Goal: Transaction & Acquisition: Purchase product/service

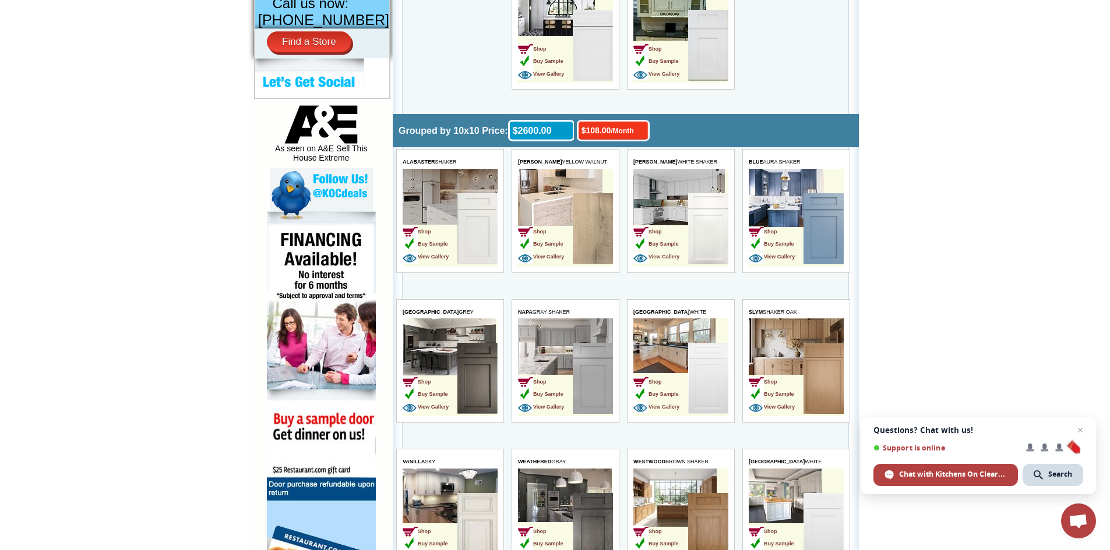
scroll to position [582, 0]
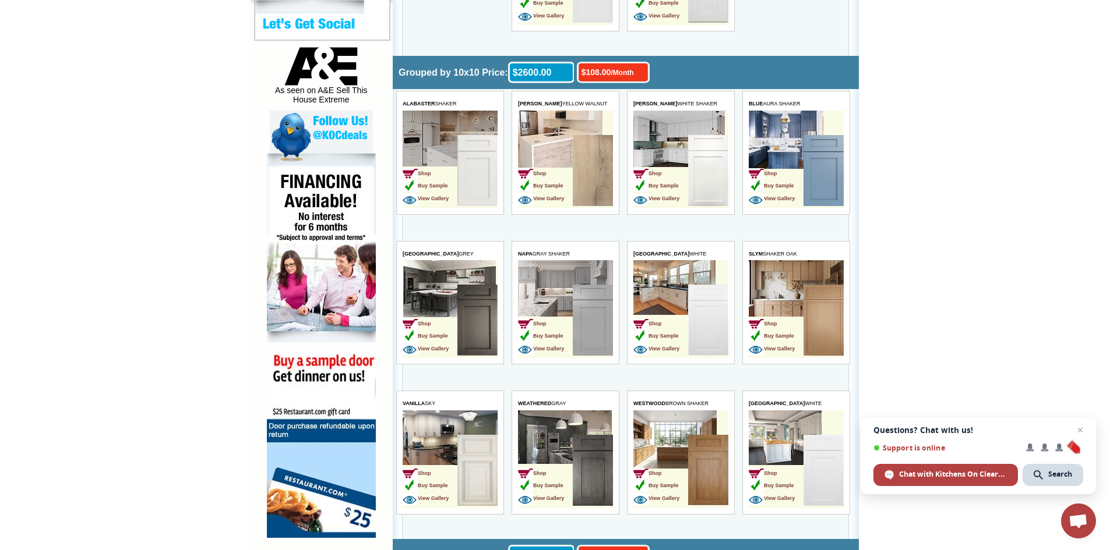
click at [564, 282] on td "Shop Buy Sample View Gallery" at bounding box center [565, 309] width 95 height 98
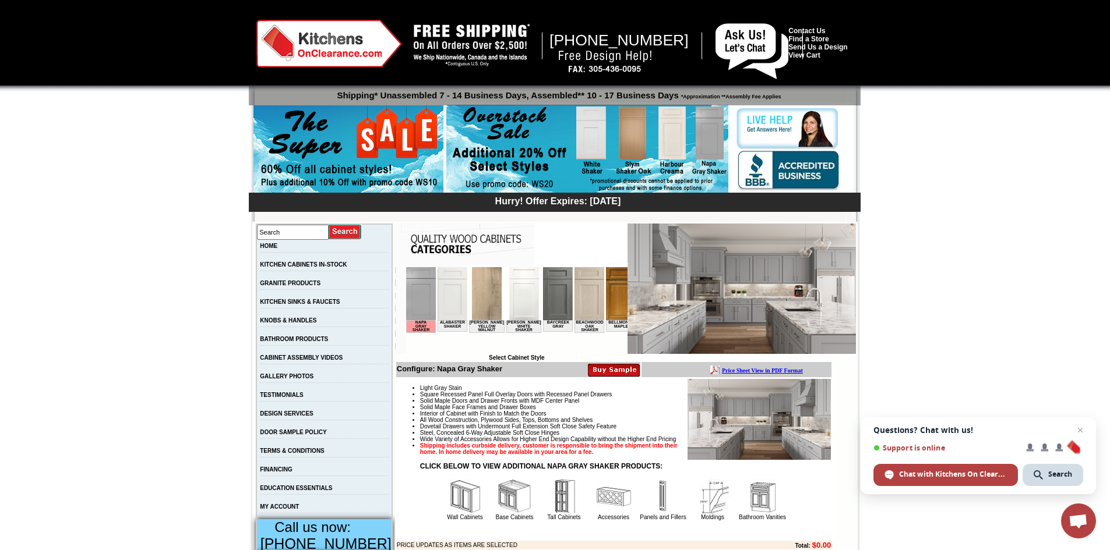
click at [574, 287] on img at bounding box center [589, 293] width 30 height 53
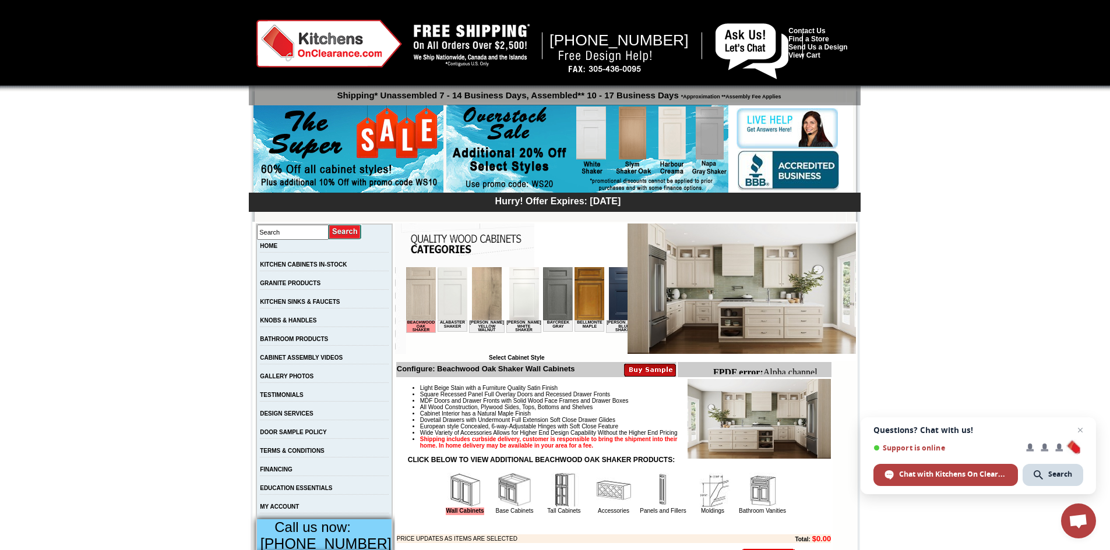
click at [582, 299] on img at bounding box center [589, 293] width 30 height 53
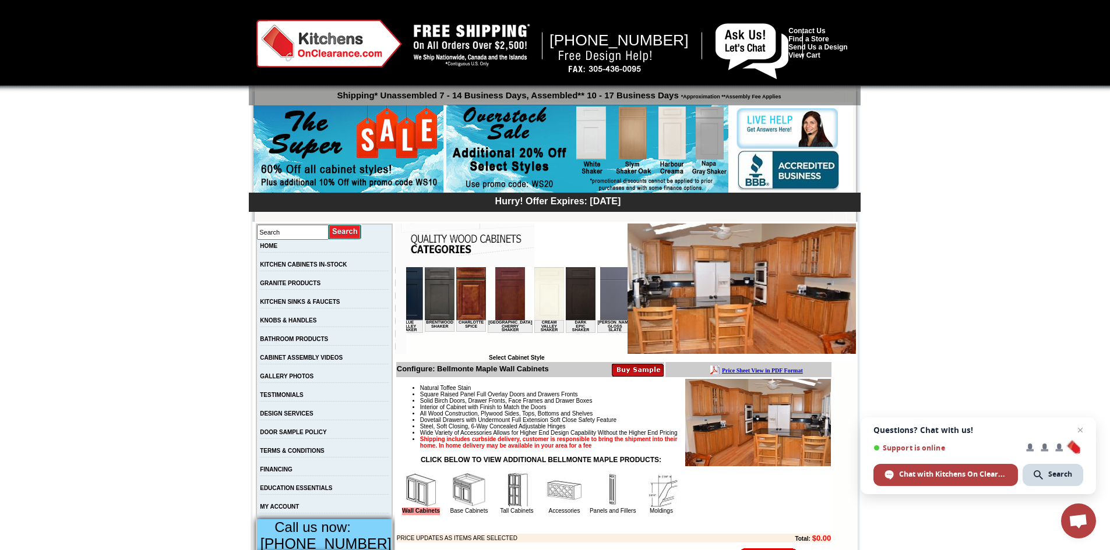
scroll to position [0, 443]
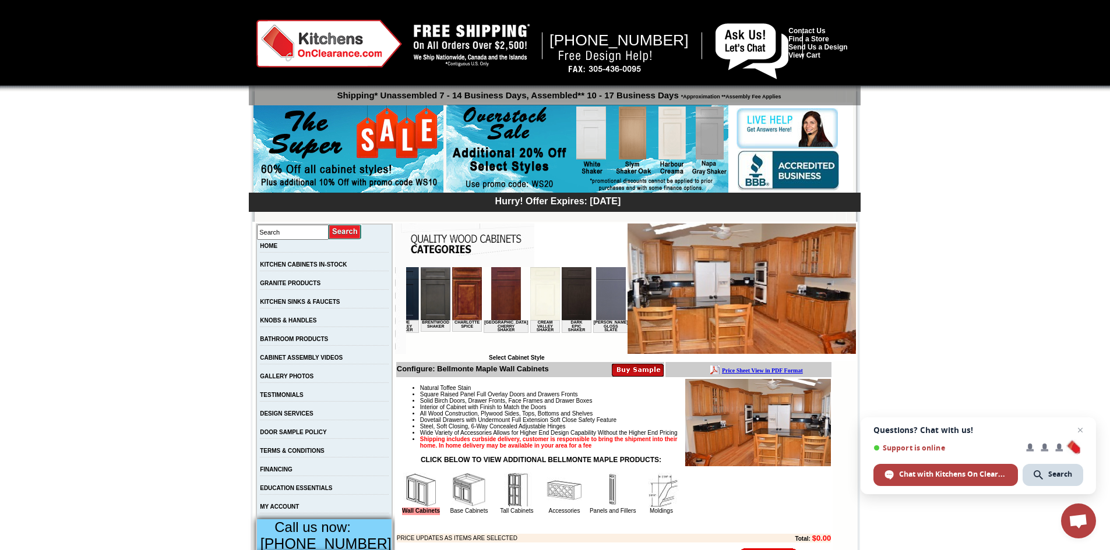
click at [529, 297] on img at bounding box center [544, 293] width 30 height 53
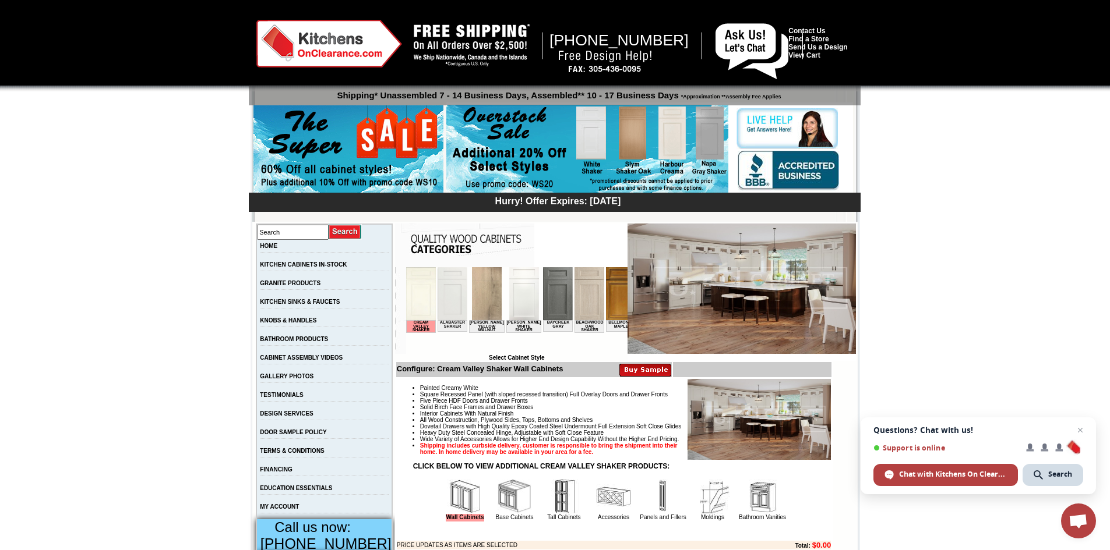
click at [589, 303] on img at bounding box center [589, 293] width 30 height 53
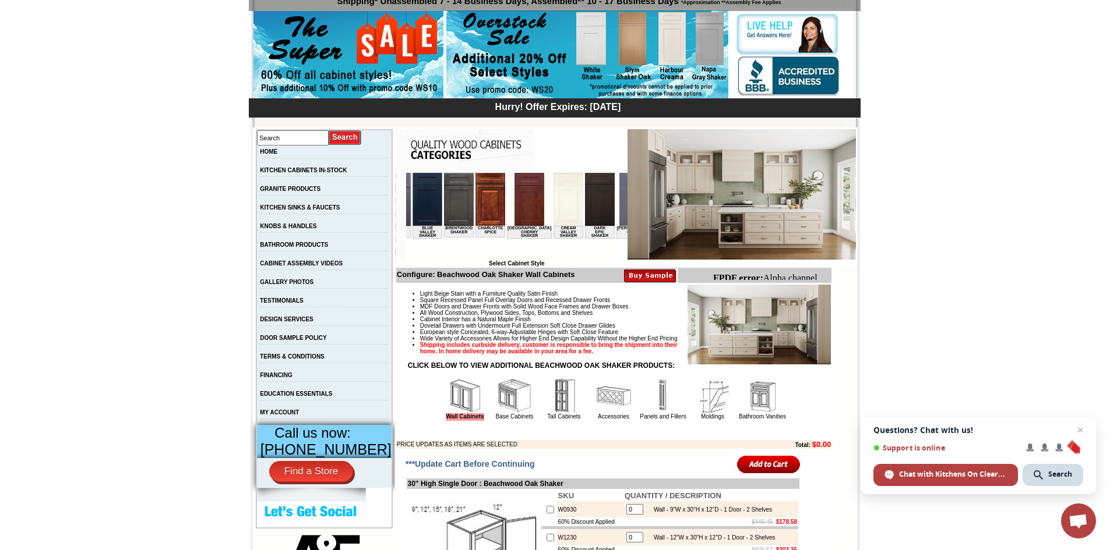
scroll to position [58, 0]
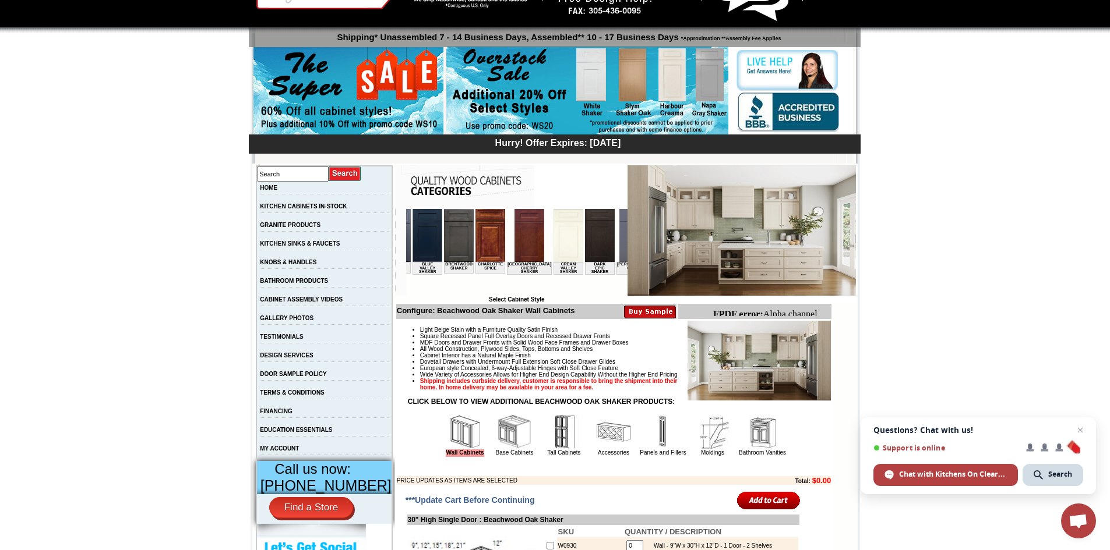
click at [456, 444] on img at bounding box center [464, 432] width 35 height 35
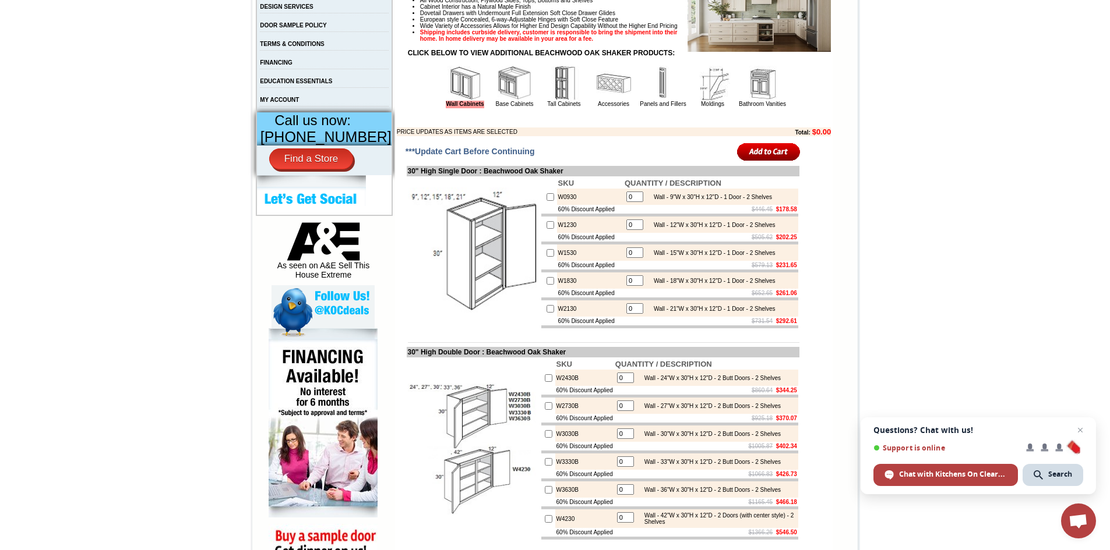
scroll to position [408, 0]
click at [546, 312] on input "checkbox" at bounding box center [550, 309] width 8 height 8
checkbox input "true"
type input "1"
click at [768, 161] on input "image" at bounding box center [768, 151] width 63 height 19
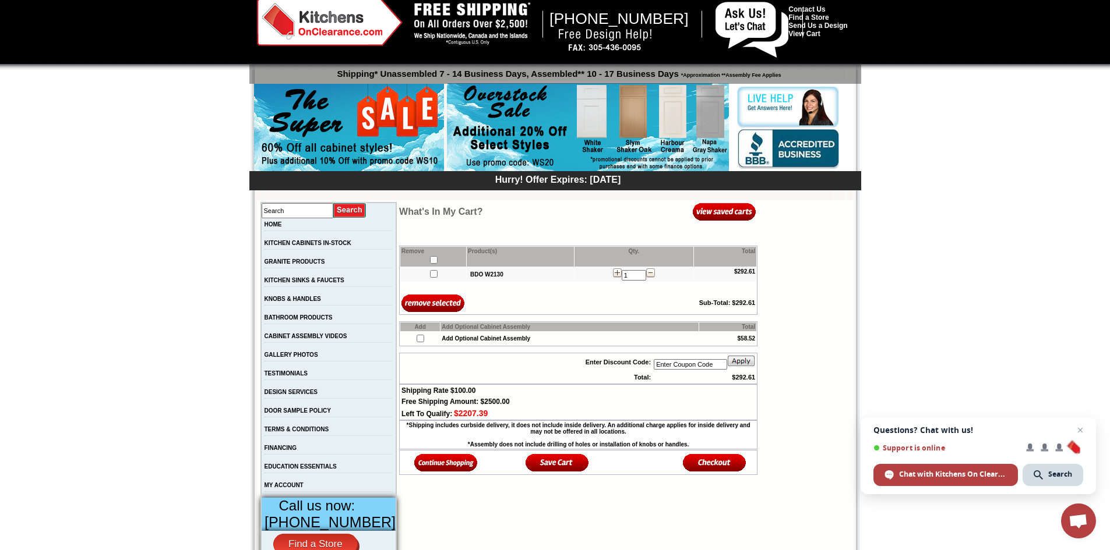
scroll to position [58, 0]
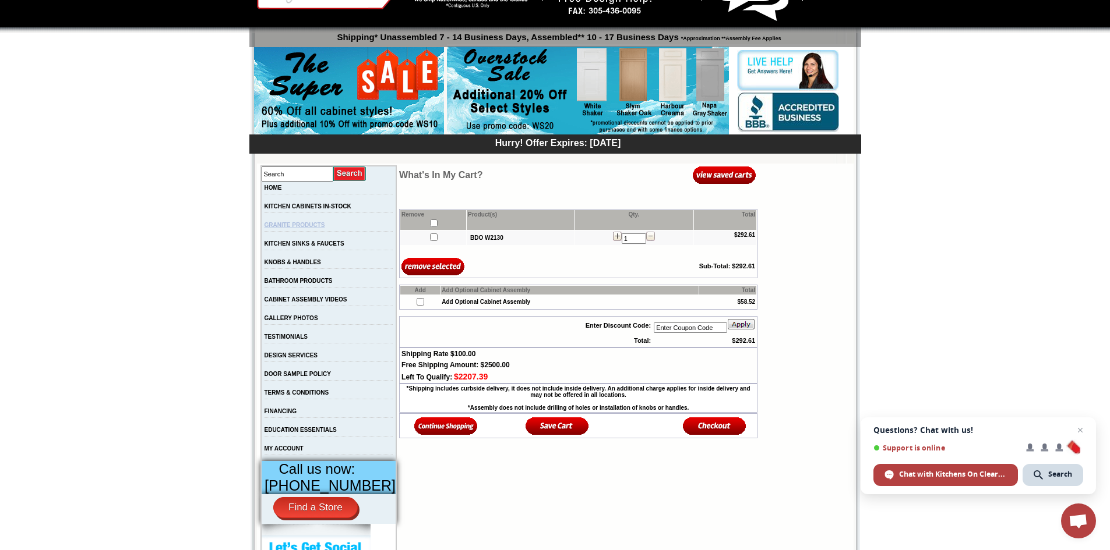
click at [292, 228] on link "GRANITE PRODUCTS" at bounding box center [294, 225] width 61 height 6
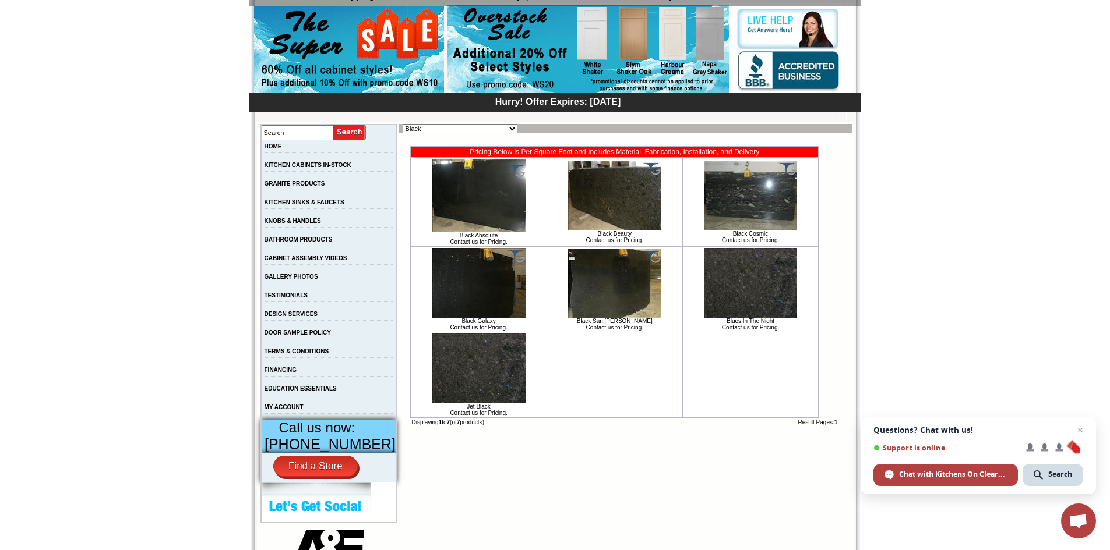
scroll to position [116, 0]
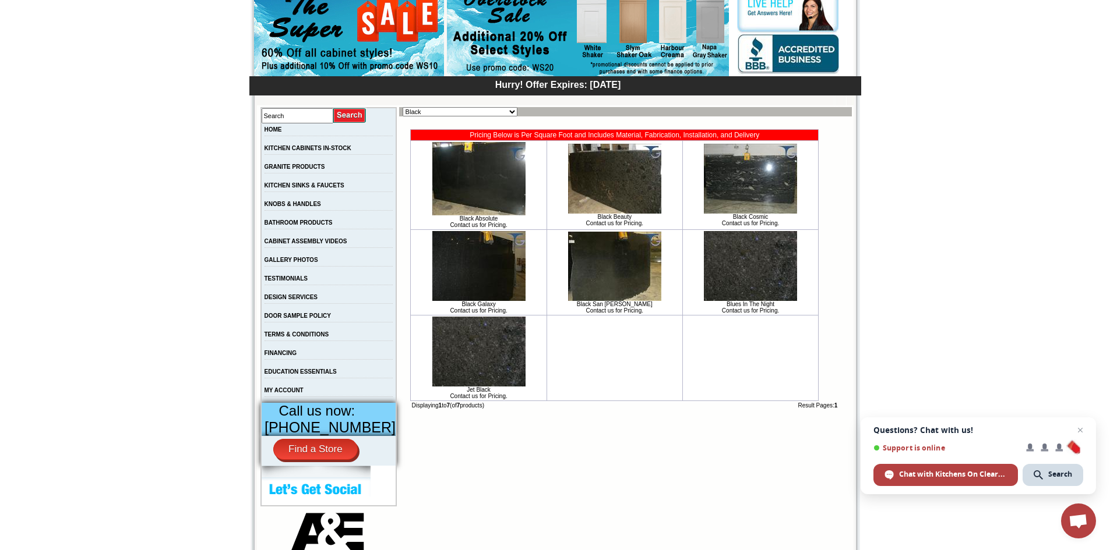
click at [457, 175] on img at bounding box center [478, 178] width 93 height 73
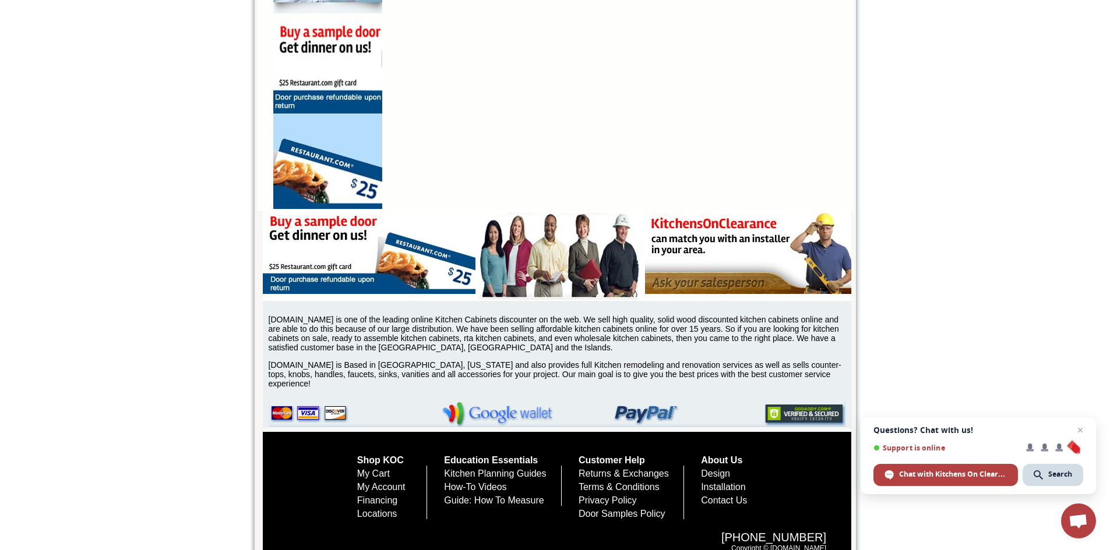
scroll to position [932, 0]
